Goal: Task Accomplishment & Management: Manage account settings

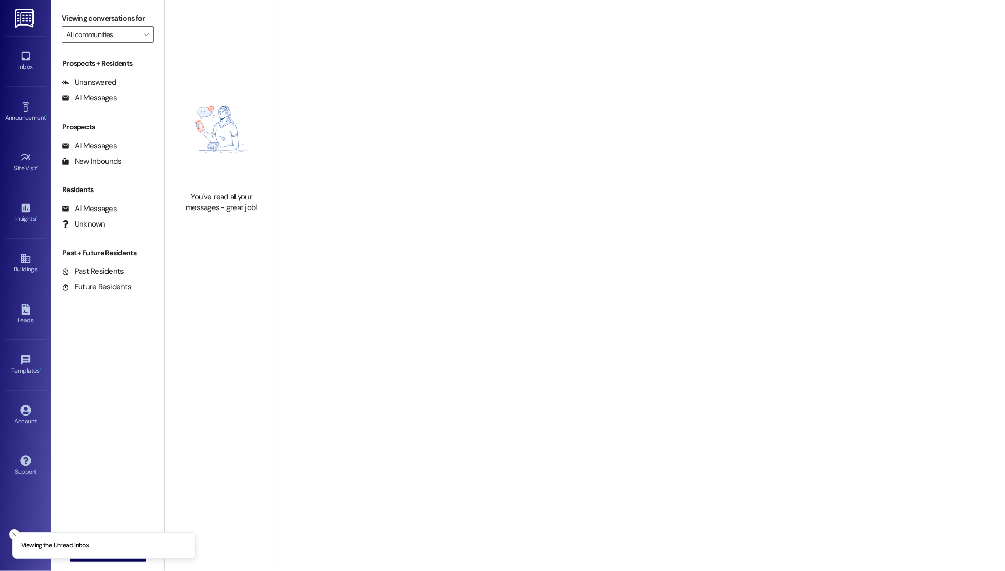
type input "[PERSON_NAME]"
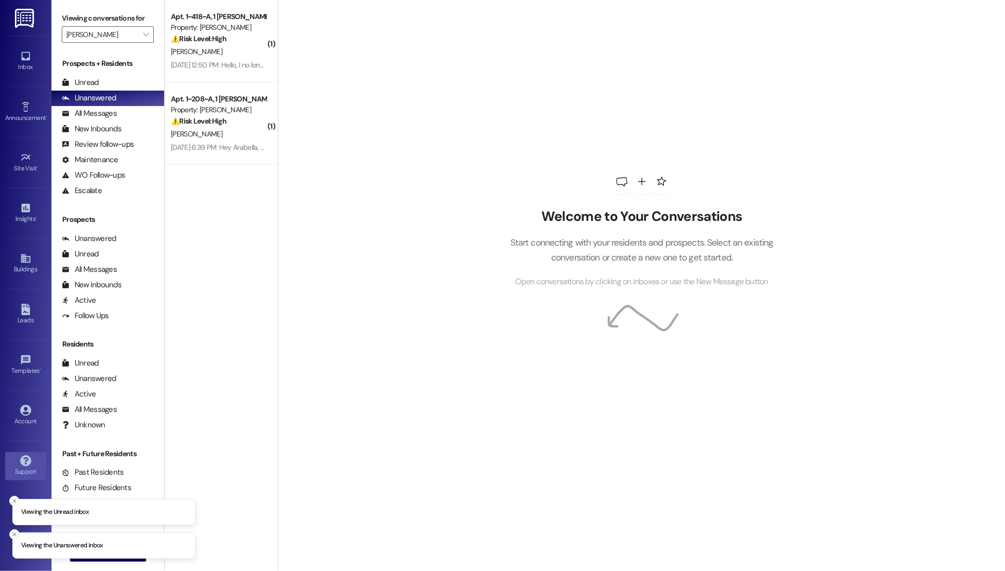
click at [27, 466] on div "Support" at bounding box center [25, 471] width 51 height 10
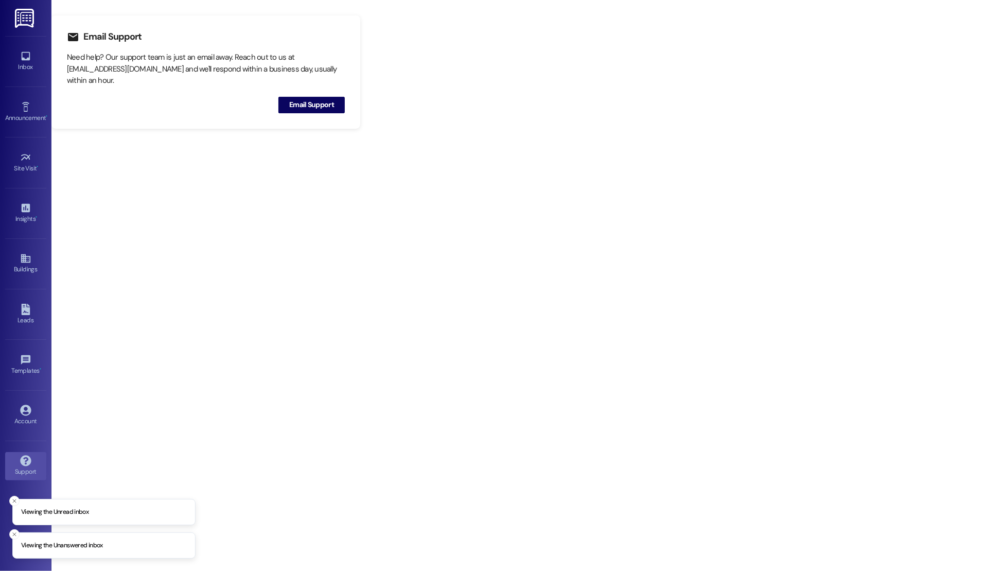
click at [21, 428] on div "Account Go to Account" at bounding box center [25, 415] width 41 height 50
click at [24, 407] on icon at bounding box center [25, 409] width 11 height 11
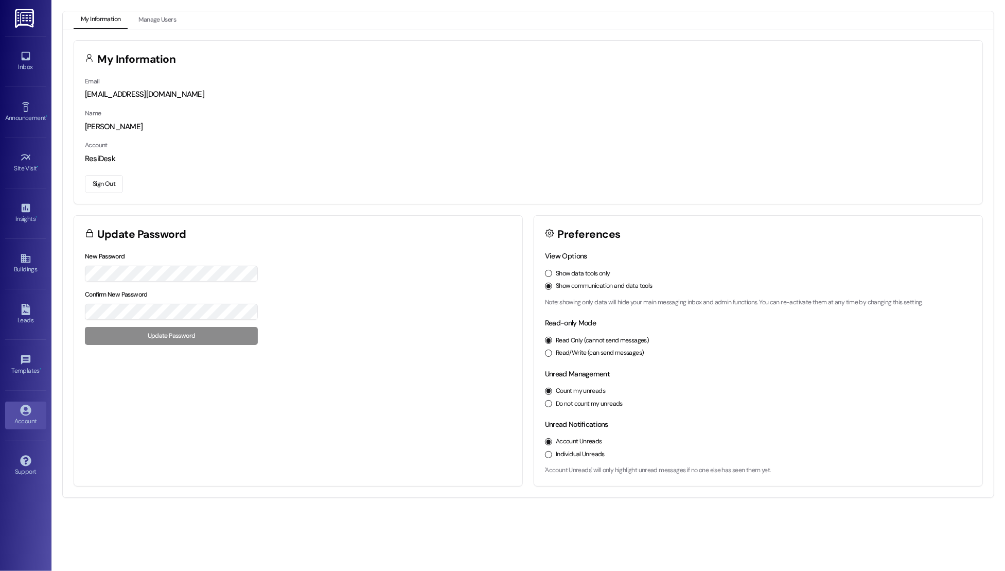
click at [107, 176] on button "Sign Out" at bounding box center [104, 184] width 38 height 18
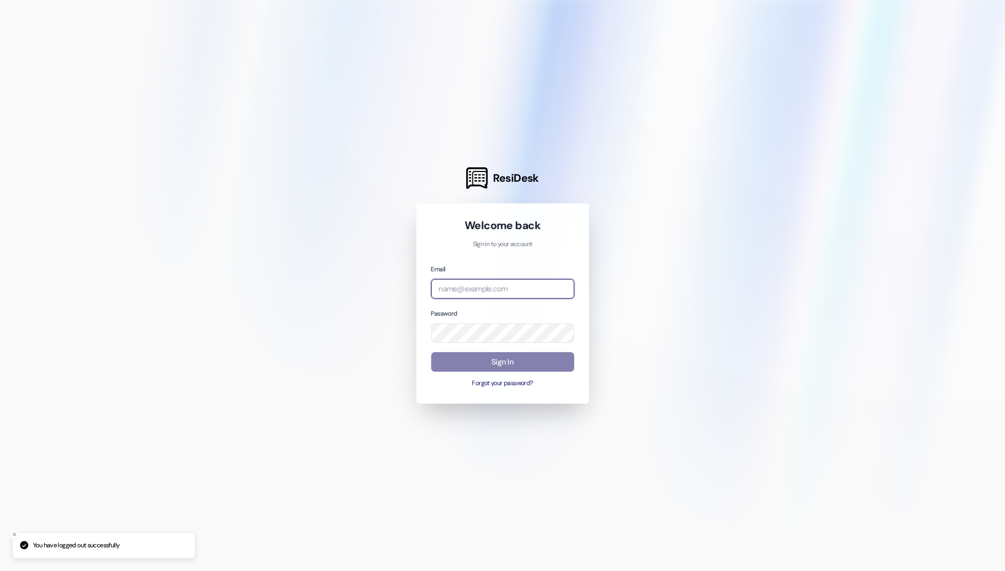
click at [462, 284] on input "email" at bounding box center [502, 289] width 143 height 20
type input "n"
click at [0, 570] on com-1password-button at bounding box center [0, 571] width 0 height 0
type input "[EMAIL_ADDRESS][PERSON_NAME][PERSON_NAME][DOMAIN_NAME]"
